Goal: Transaction & Acquisition: Purchase product/service

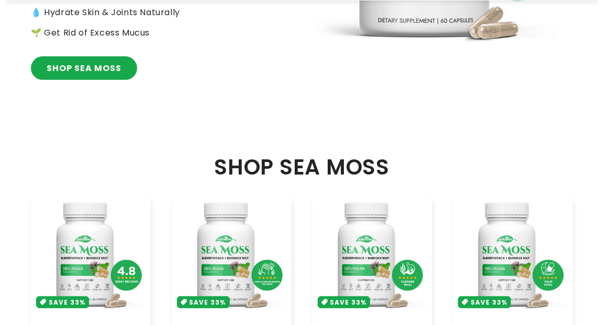
scroll to position [523, 0]
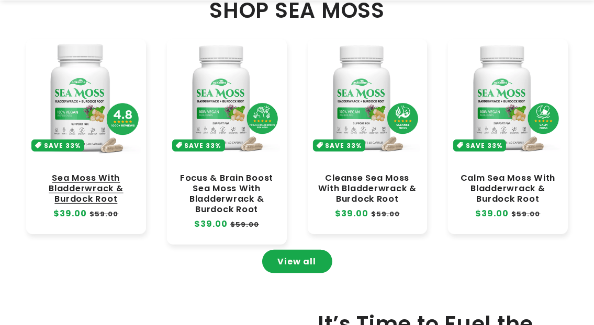
click at [92, 173] on link "Sea Moss With Bladderwrack & Burdock Root" at bounding box center [86, 188] width 99 height 31
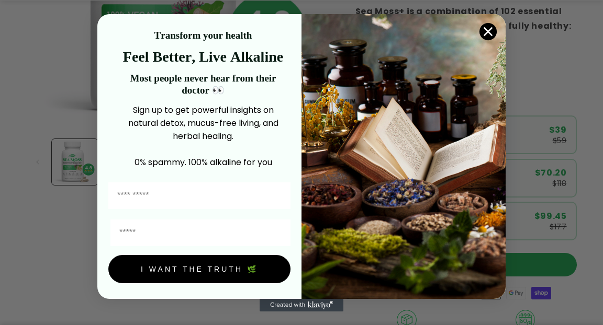
click at [490, 33] on icon "Close dialog" at bounding box center [487, 31] width 7 height 7
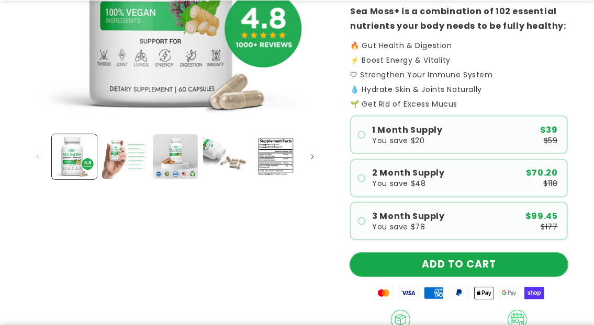
click at [446, 262] on button "ADD TO CART" at bounding box center [459, 265] width 218 height 24
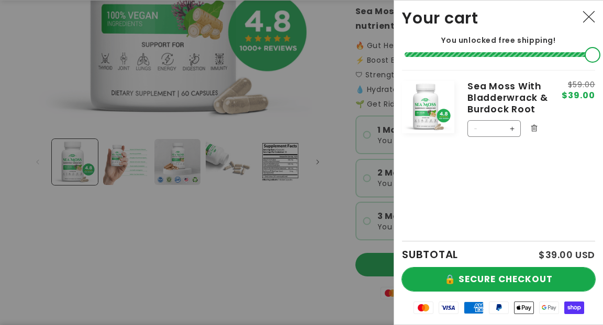
click at [479, 280] on button "🔒 SECURE CHECKOUT" at bounding box center [498, 280] width 193 height 24
